Goal: Transaction & Acquisition: Purchase product/service

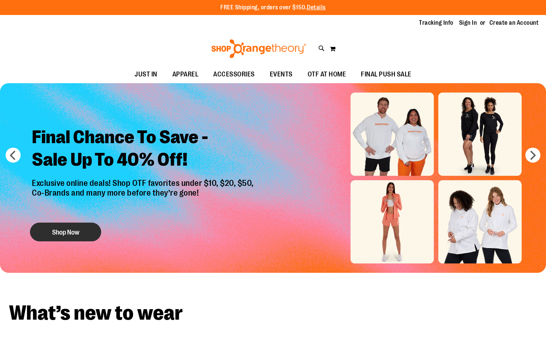
type input "**********"
click at [70, 229] on button "Shop Now" at bounding box center [65, 232] width 71 height 19
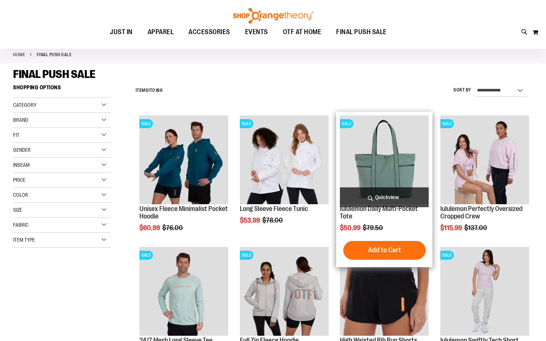
scroll to position [75, 0]
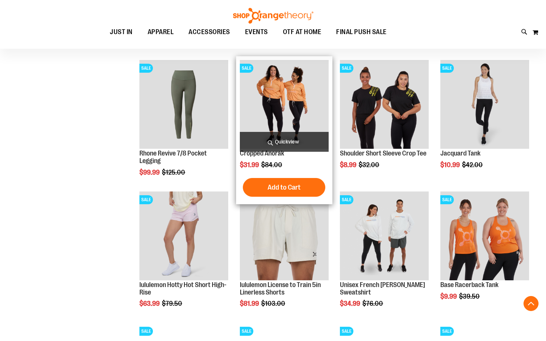
scroll to position [525, 0]
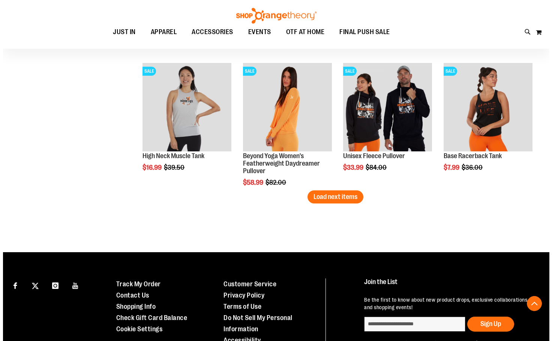
scroll to position [1124, 0]
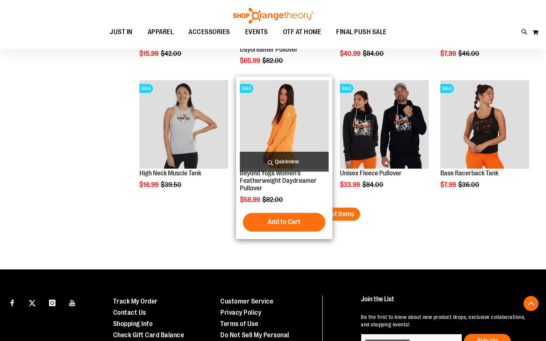
type input "**********"
click at [288, 159] on span "Quickview" at bounding box center [284, 162] width 89 height 20
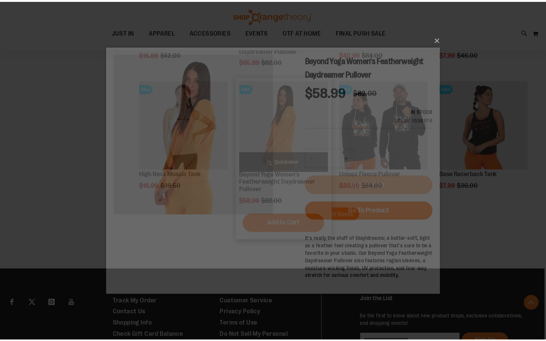
scroll to position [0, 0]
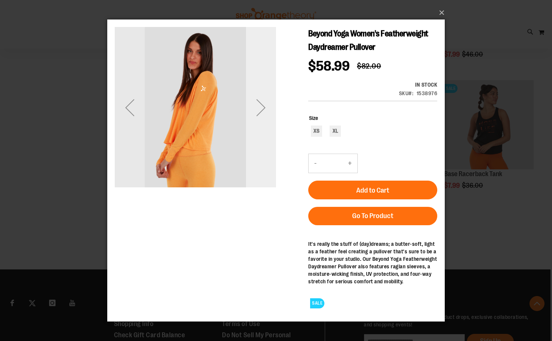
click at [261, 104] on div "Next" at bounding box center [261, 107] width 30 height 30
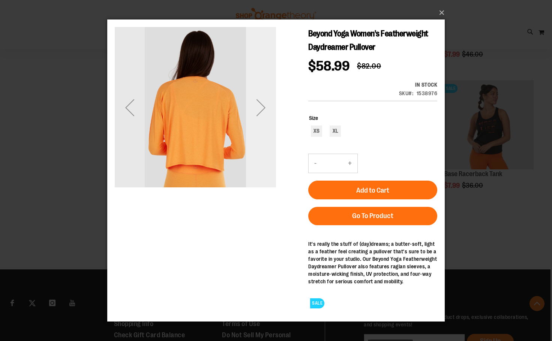
click at [261, 104] on div "Next" at bounding box center [261, 107] width 30 height 30
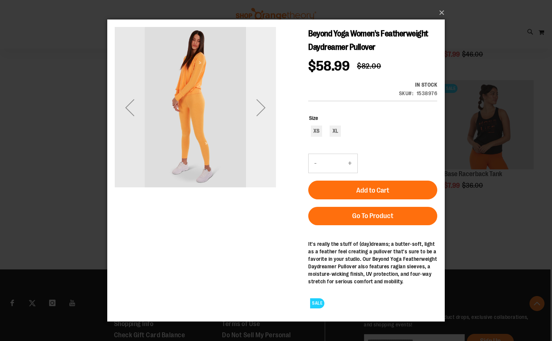
click at [261, 104] on div "Next" at bounding box center [261, 107] width 30 height 30
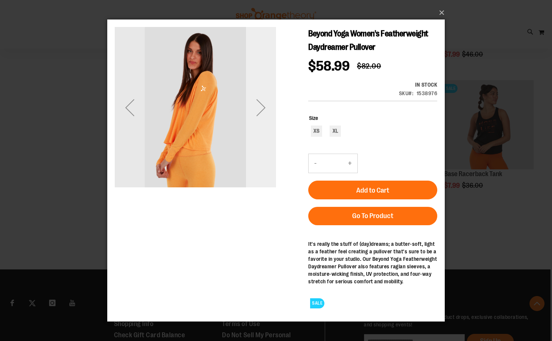
click at [261, 104] on div "Next" at bounding box center [261, 107] width 30 height 30
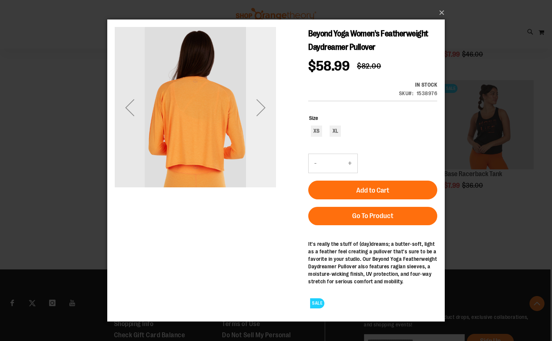
click at [261, 104] on div "Next" at bounding box center [261, 107] width 30 height 30
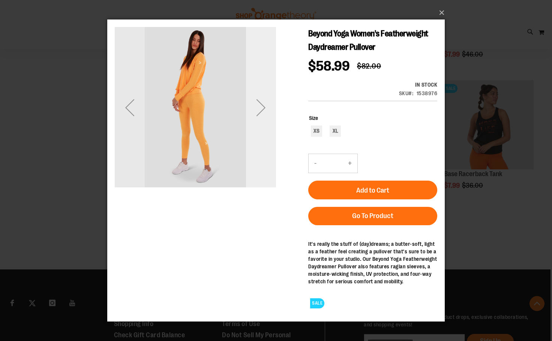
click at [261, 104] on div "Next" at bounding box center [261, 107] width 30 height 30
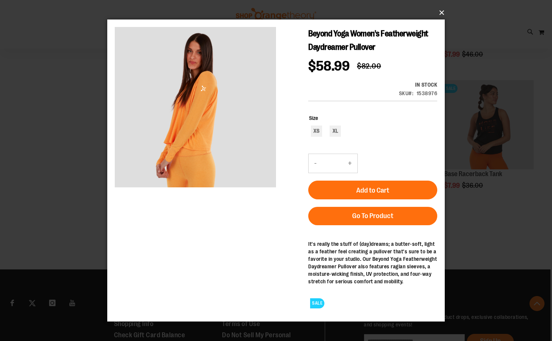
click at [443, 11] on button "×" at bounding box center [277, 12] width 337 height 16
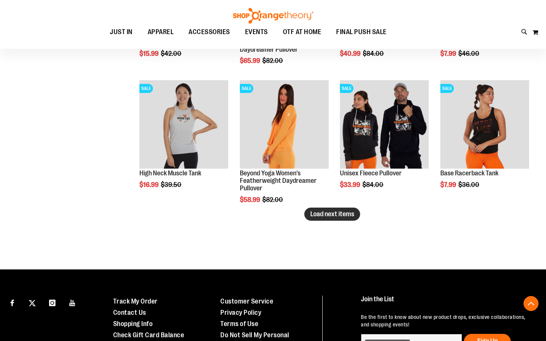
click at [340, 211] on span "Load next items" at bounding box center [332, 213] width 44 height 7
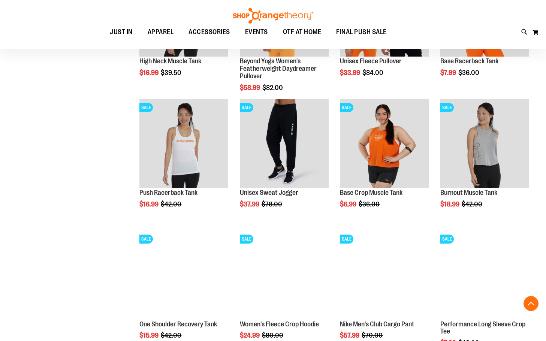
scroll to position [1243, 0]
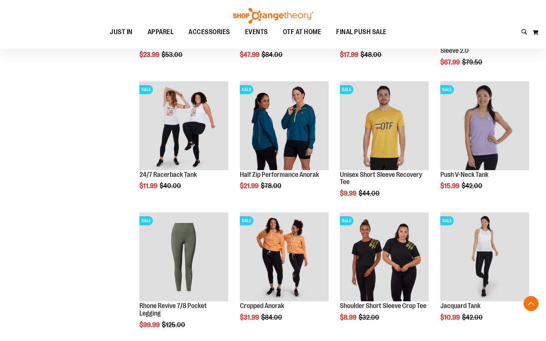
scroll to position [75, 0]
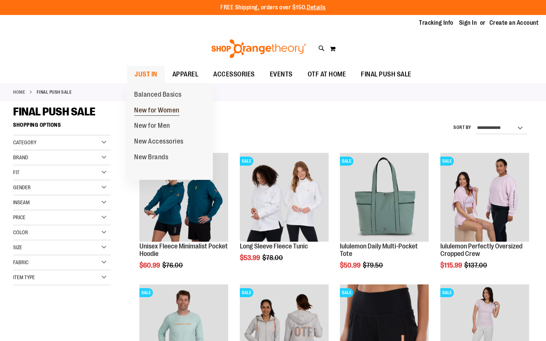
click at [154, 108] on span "New for Women" at bounding box center [156, 110] width 45 height 9
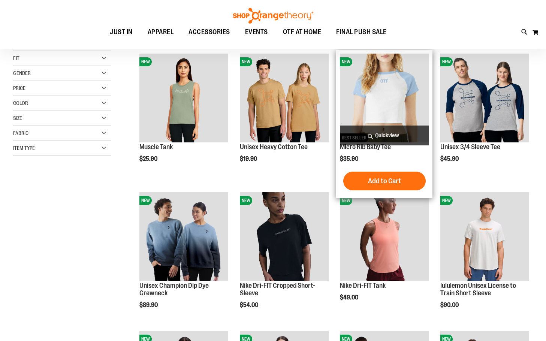
scroll to position [112, 0]
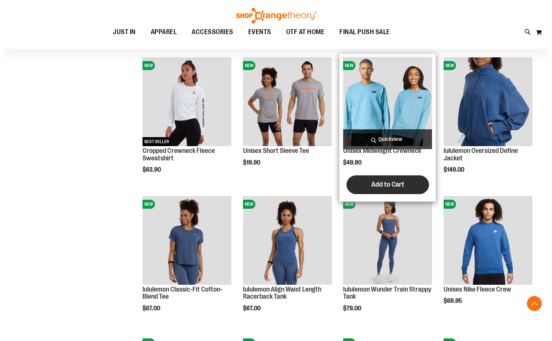
scroll to position [525, 0]
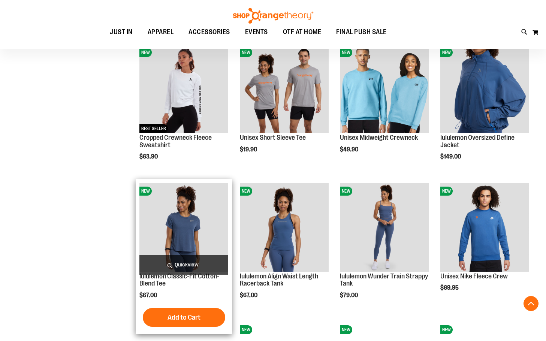
type input "**********"
click at [176, 261] on span "Quickview" at bounding box center [183, 265] width 89 height 20
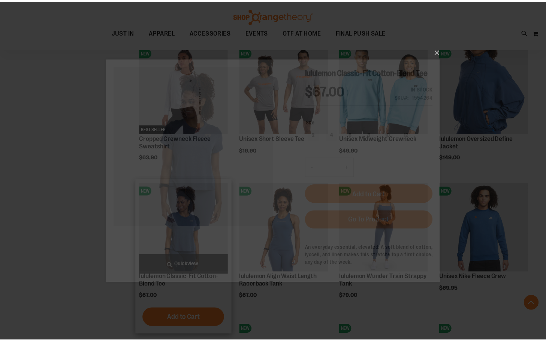
scroll to position [0, 0]
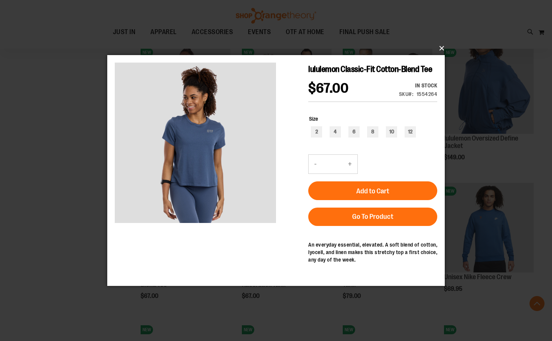
click at [441, 47] on button "×" at bounding box center [277, 48] width 337 height 16
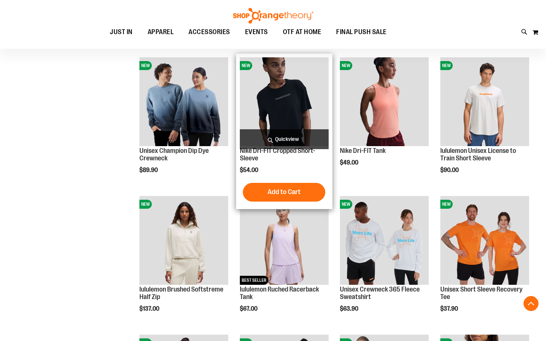
scroll to position [225, 0]
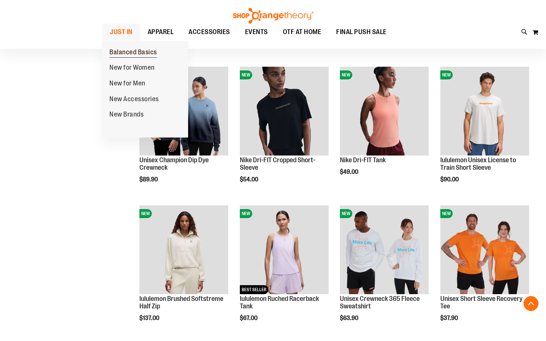
click at [146, 50] on span "Balanced Basics" at bounding box center [133, 52] width 48 height 9
